Goal: Task Accomplishment & Management: Manage account settings

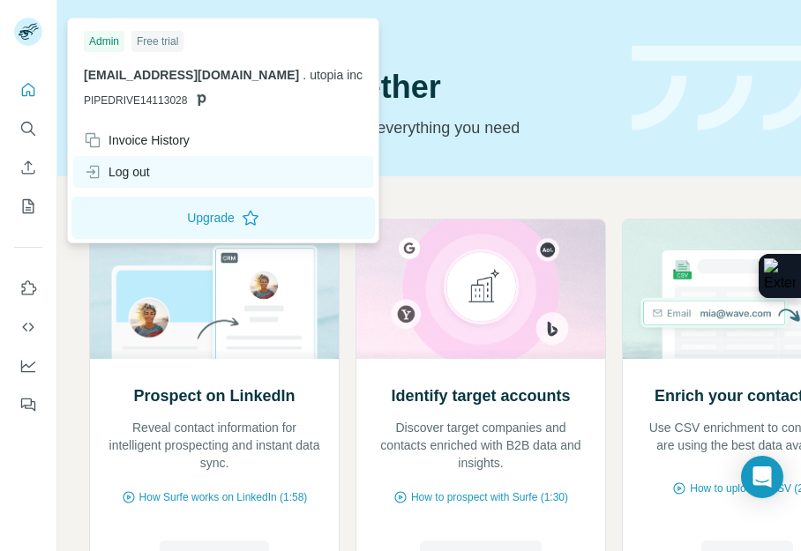
click at [154, 165] on div "Log out" at bounding box center [223, 172] width 300 height 32
click at [161, 167] on div "Log out" at bounding box center [223, 172] width 300 height 32
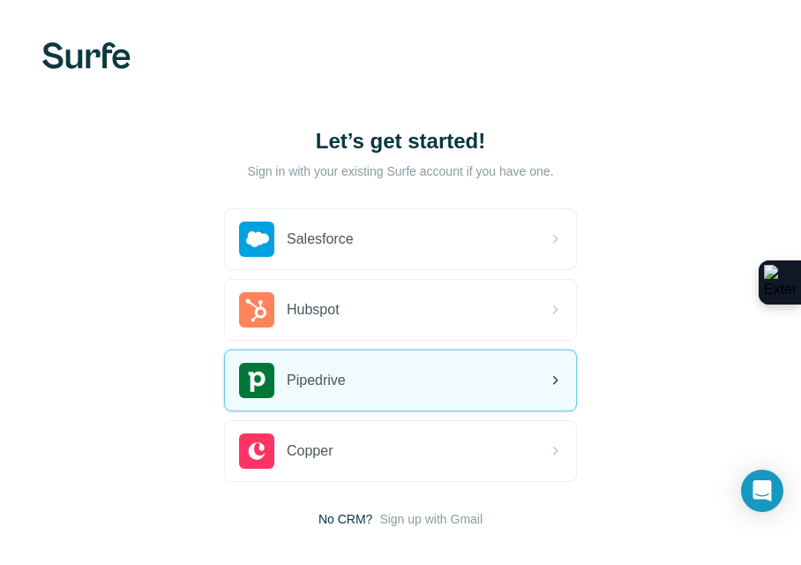
click at [455, 367] on div "Pipedrive" at bounding box center [400, 380] width 351 height 60
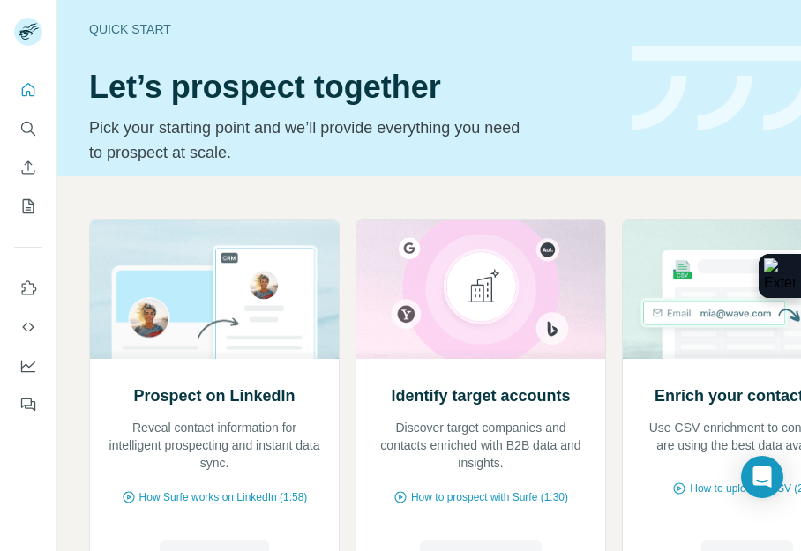
scroll to position [0, 103]
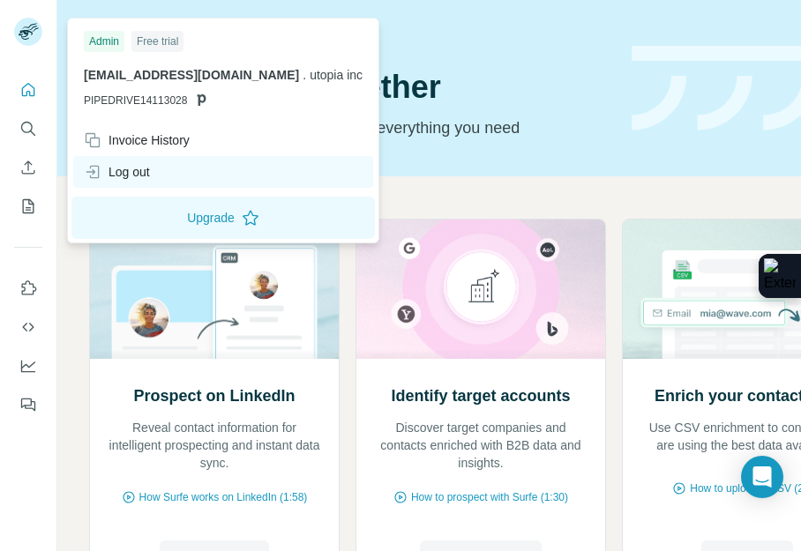
click at [142, 162] on div "Log out" at bounding box center [223, 172] width 300 height 32
click at [149, 163] on div "Log out" at bounding box center [117, 172] width 66 height 18
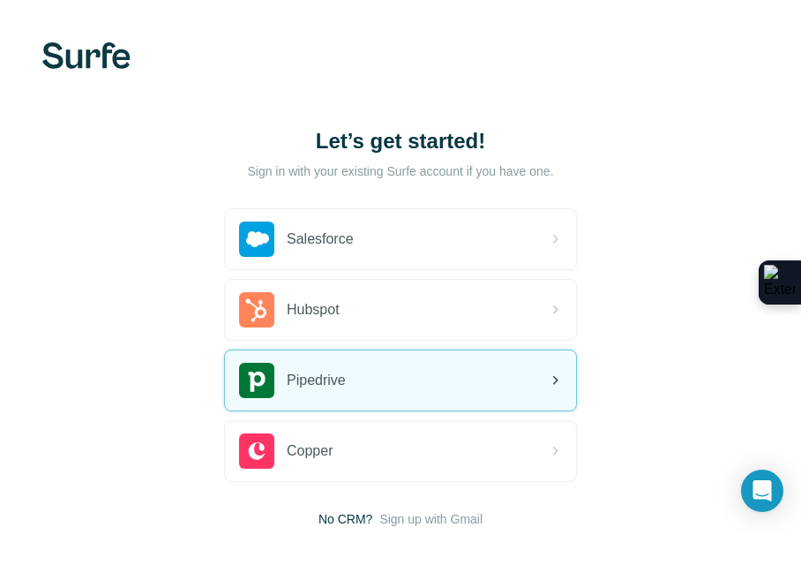
click at [361, 380] on div "Pipedrive" at bounding box center [400, 380] width 351 height 60
